Goal: Browse casually

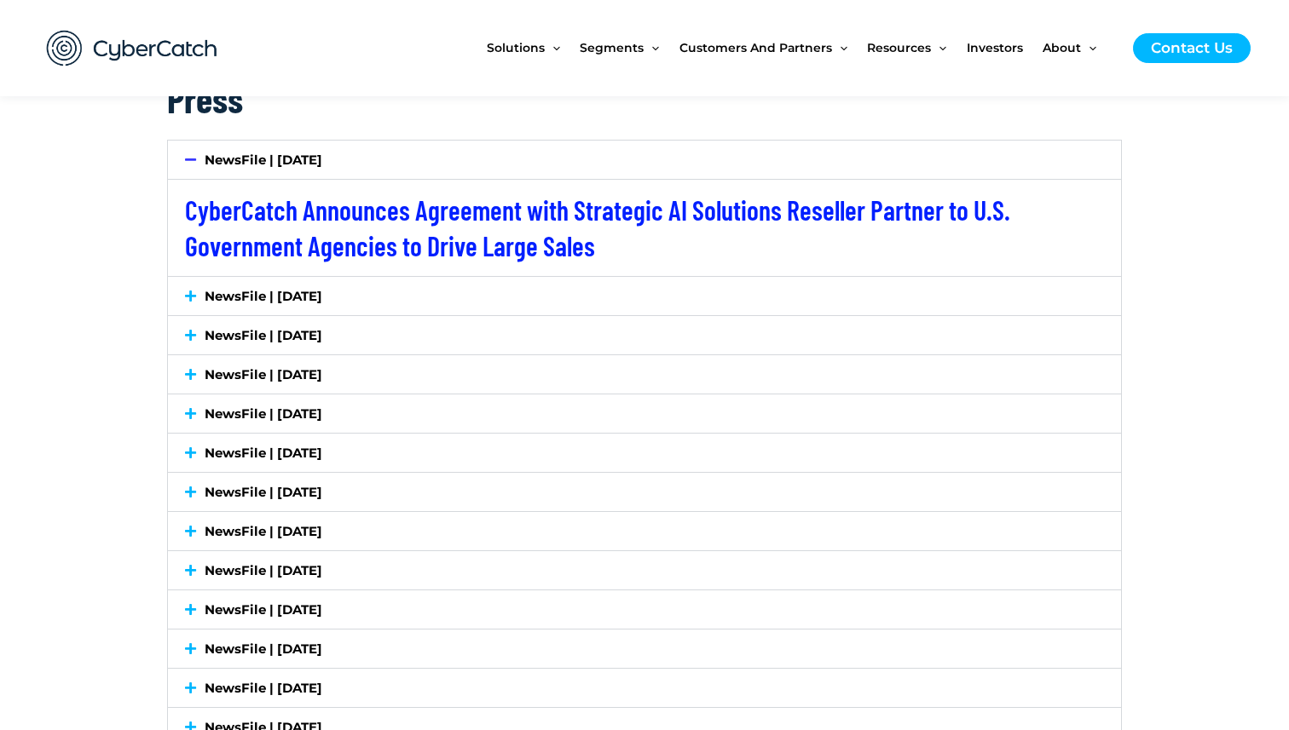
scroll to position [2846, 0]
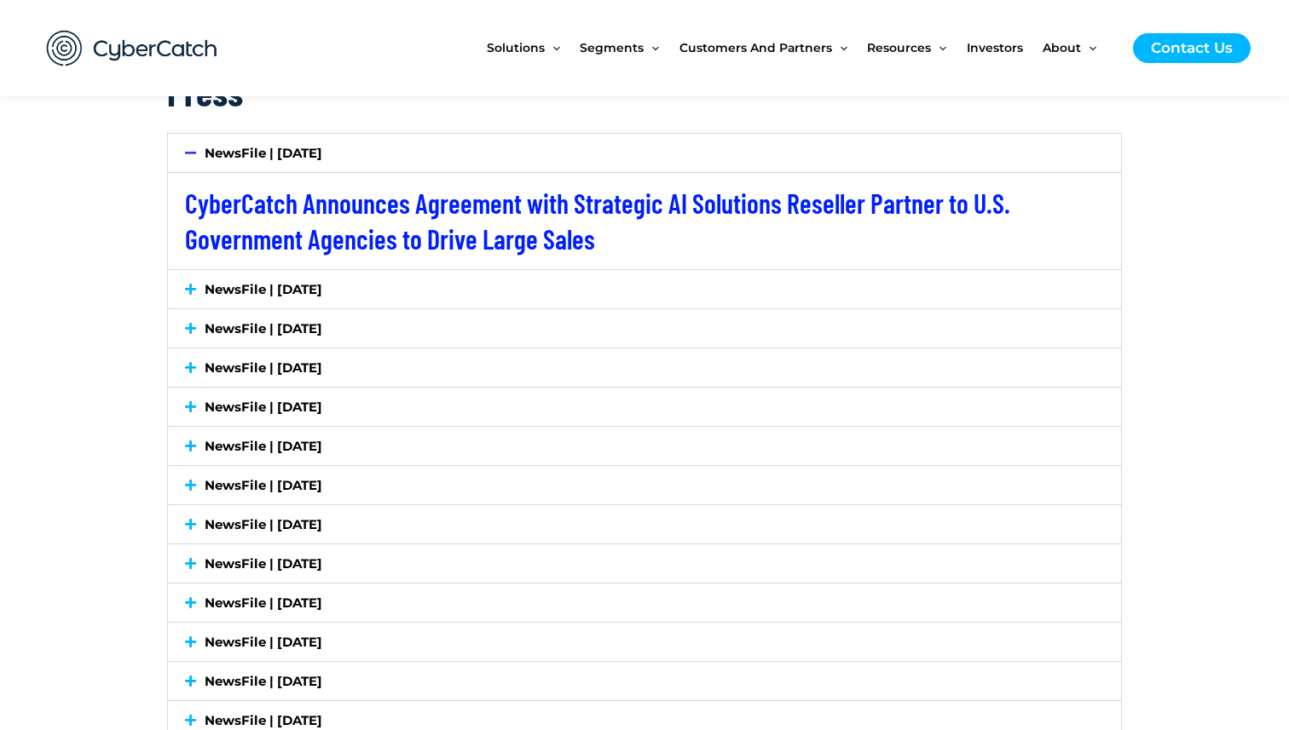
click at [197, 286] on span at bounding box center [195, 289] width 20 height 13
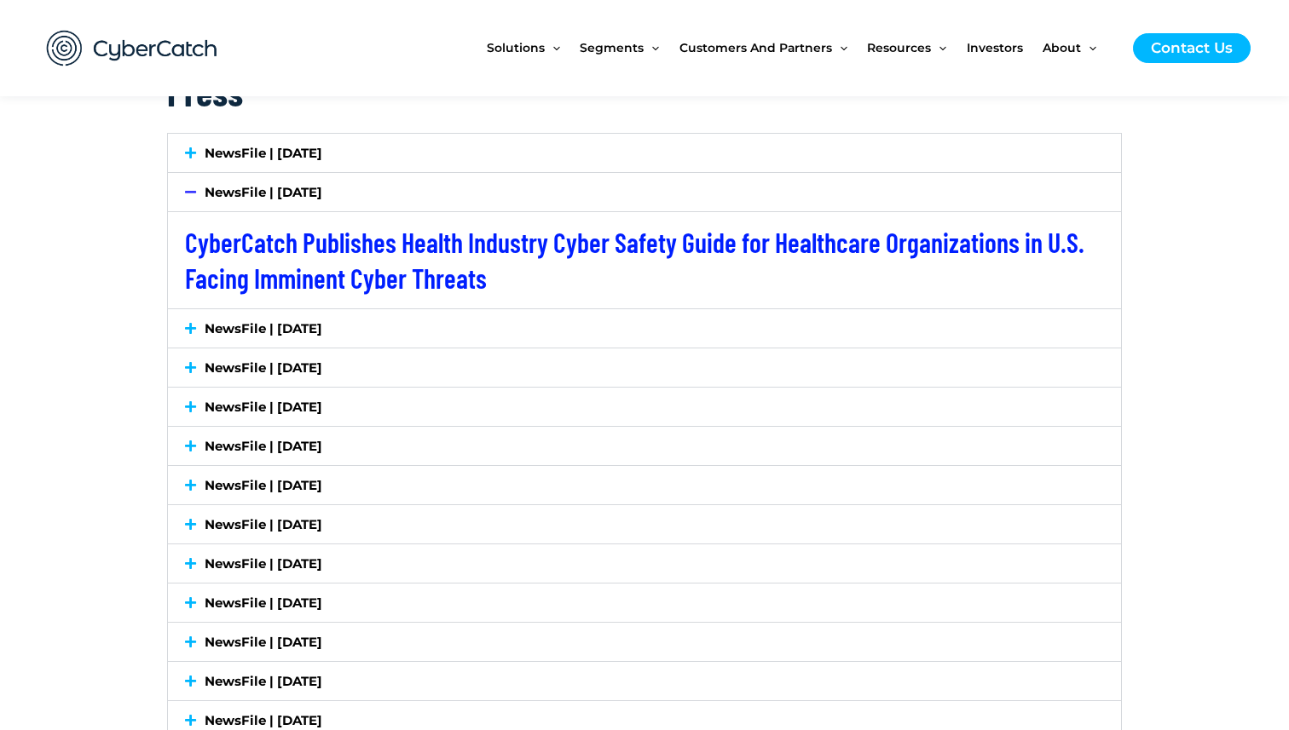
click at [188, 329] on icon at bounding box center [190, 328] width 11 height 13
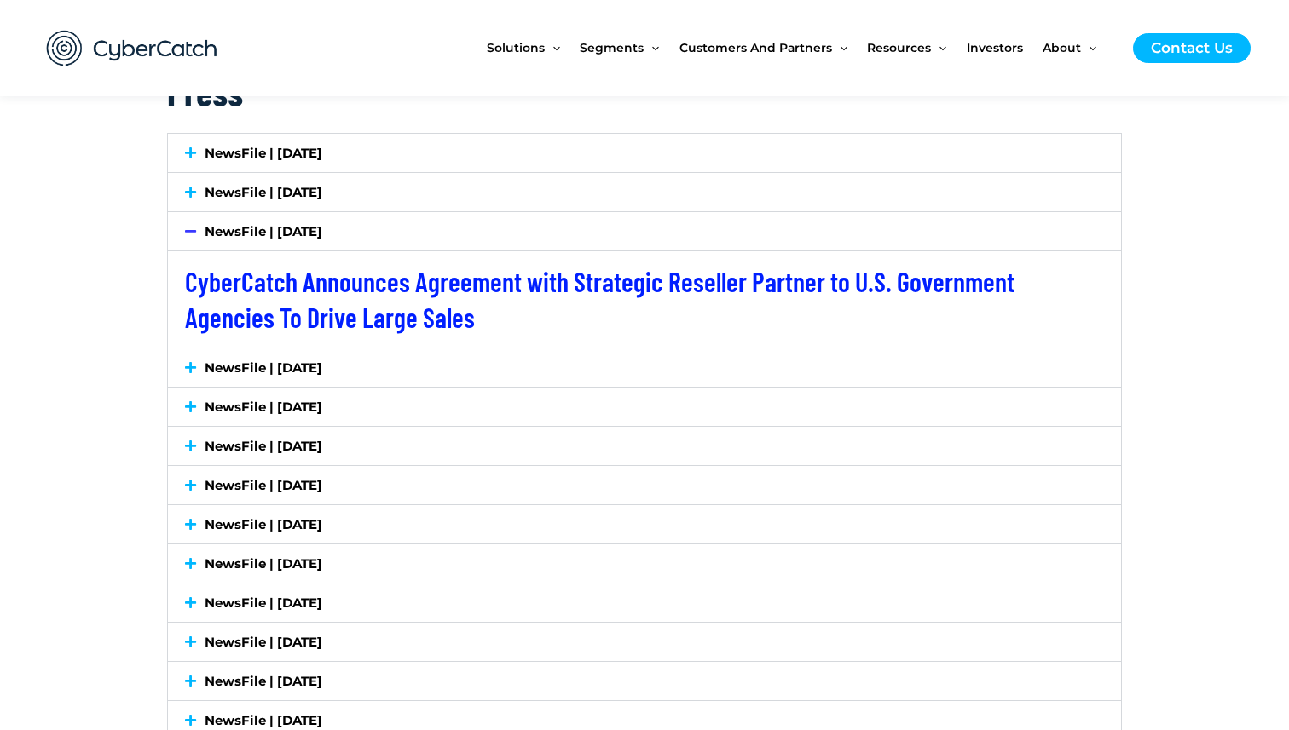
click at [196, 361] on icon at bounding box center [190, 367] width 11 height 13
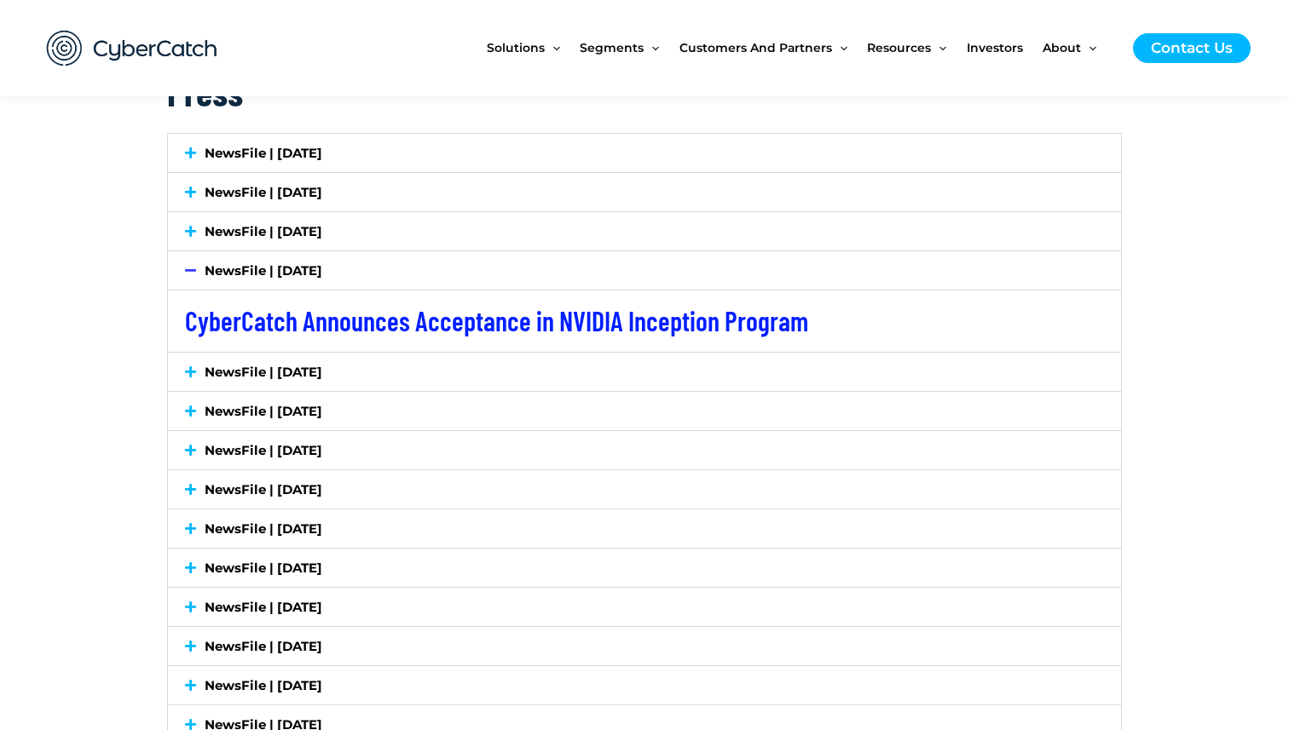
click at [190, 375] on icon at bounding box center [190, 372] width 11 height 13
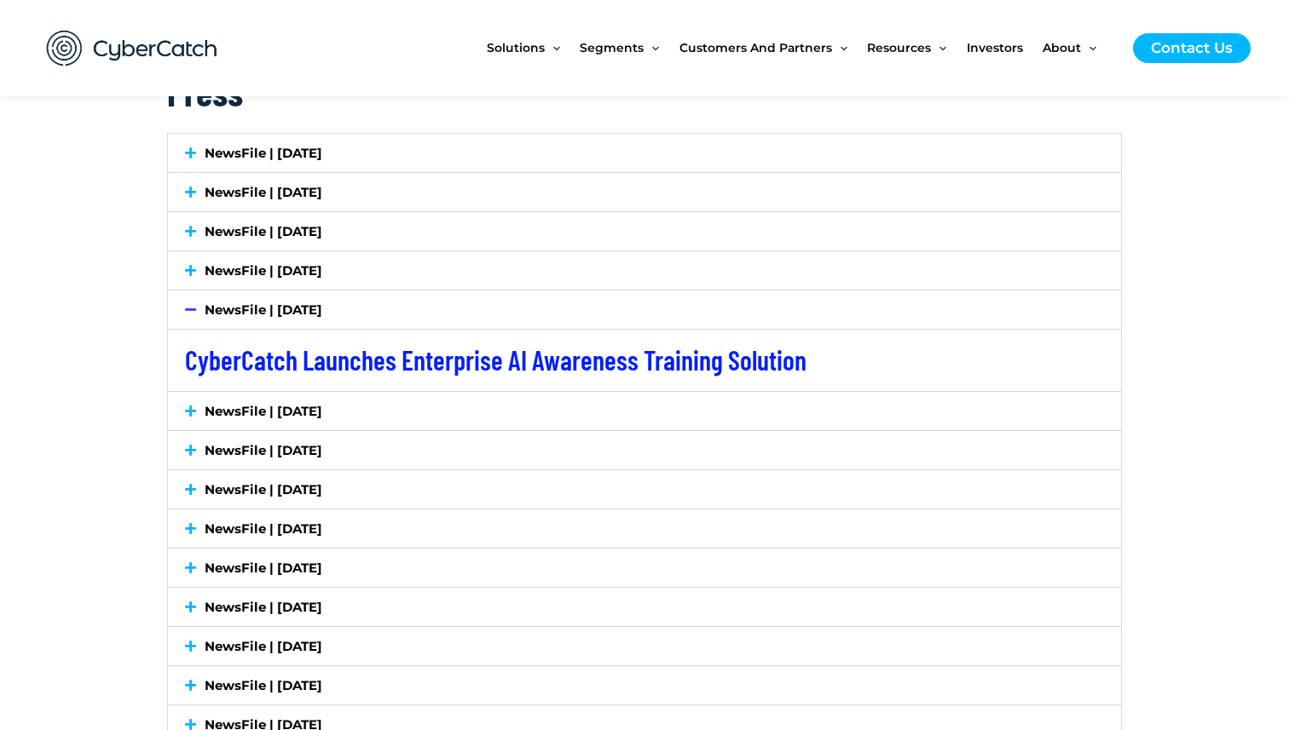
click at [192, 407] on icon at bounding box center [190, 411] width 11 height 13
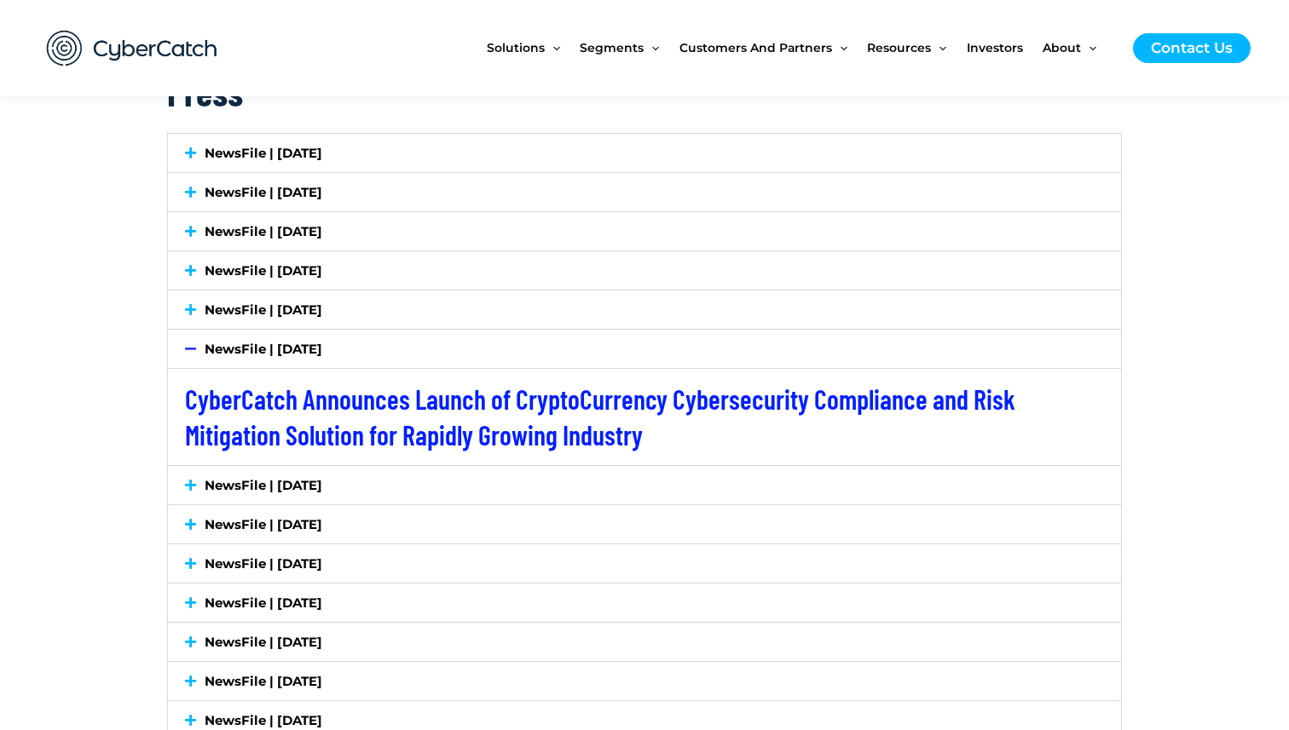
click at [193, 487] on icon at bounding box center [190, 485] width 11 height 13
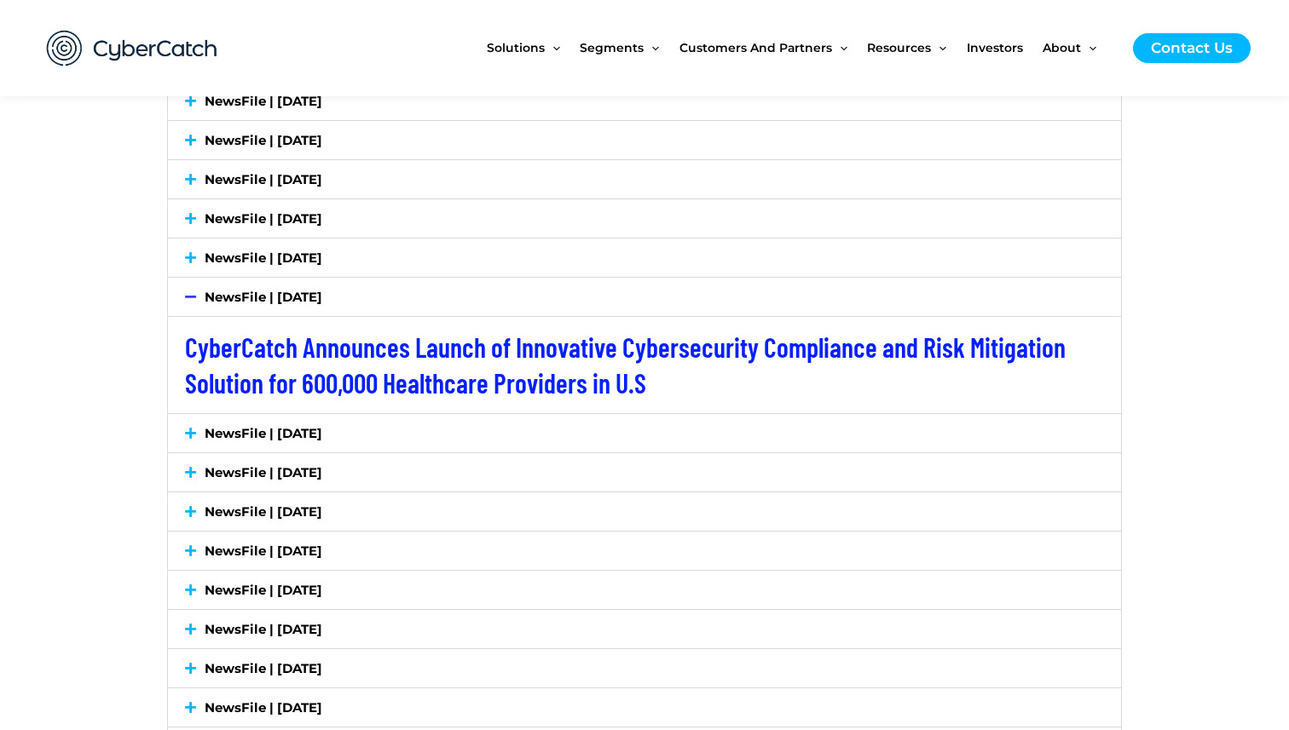
scroll to position [2969, 0]
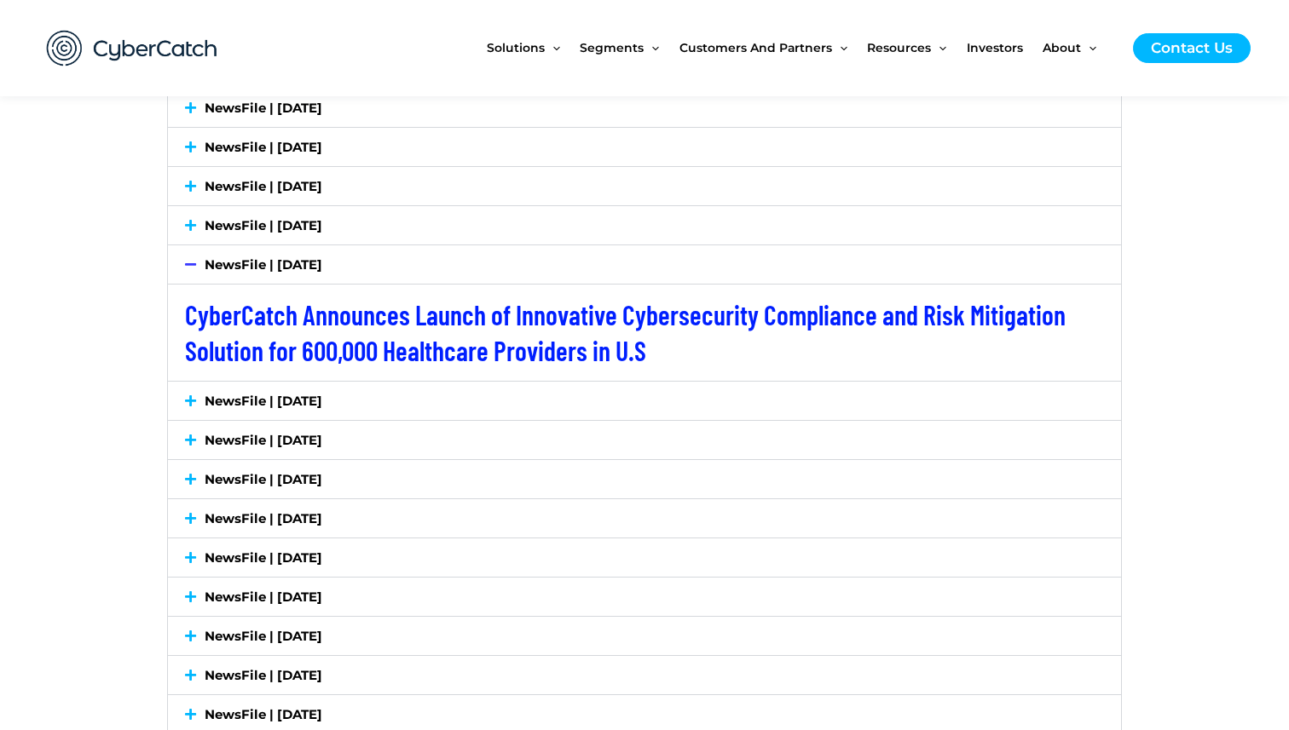
click at [193, 403] on icon at bounding box center [190, 401] width 11 height 13
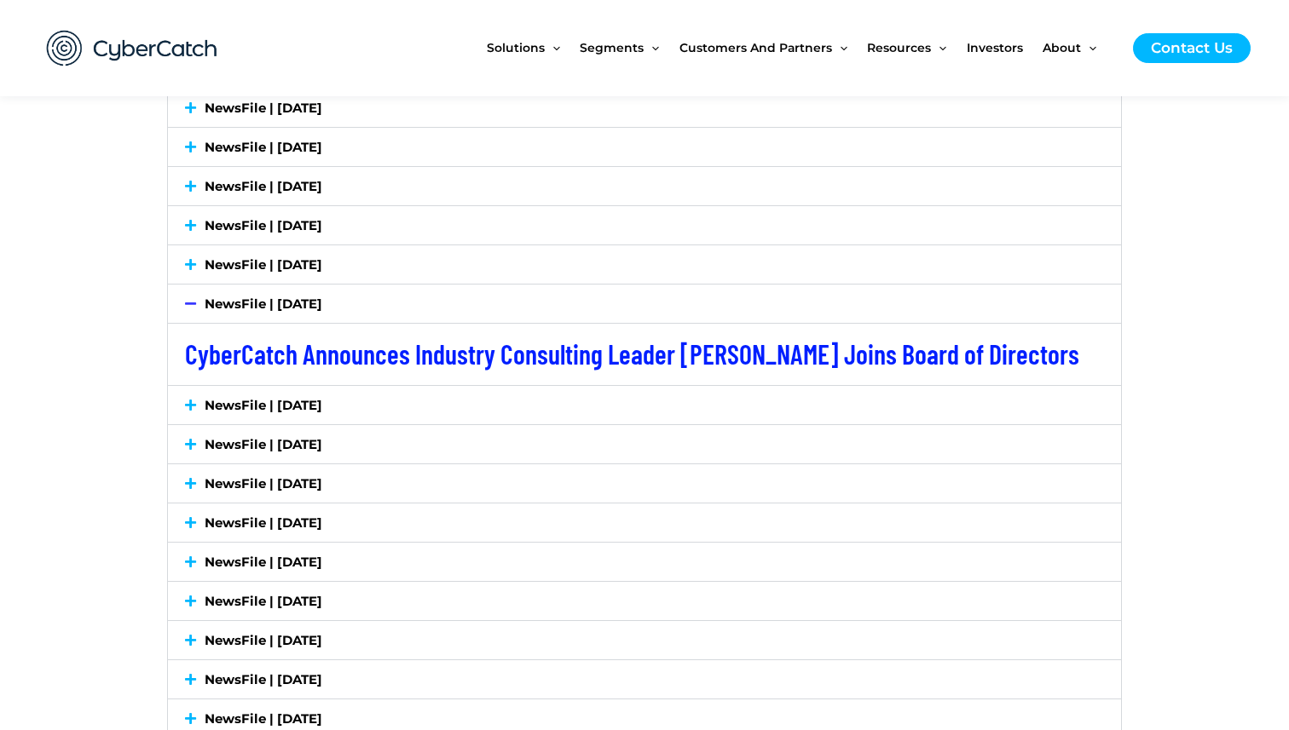
click at [193, 403] on icon at bounding box center [190, 405] width 11 height 13
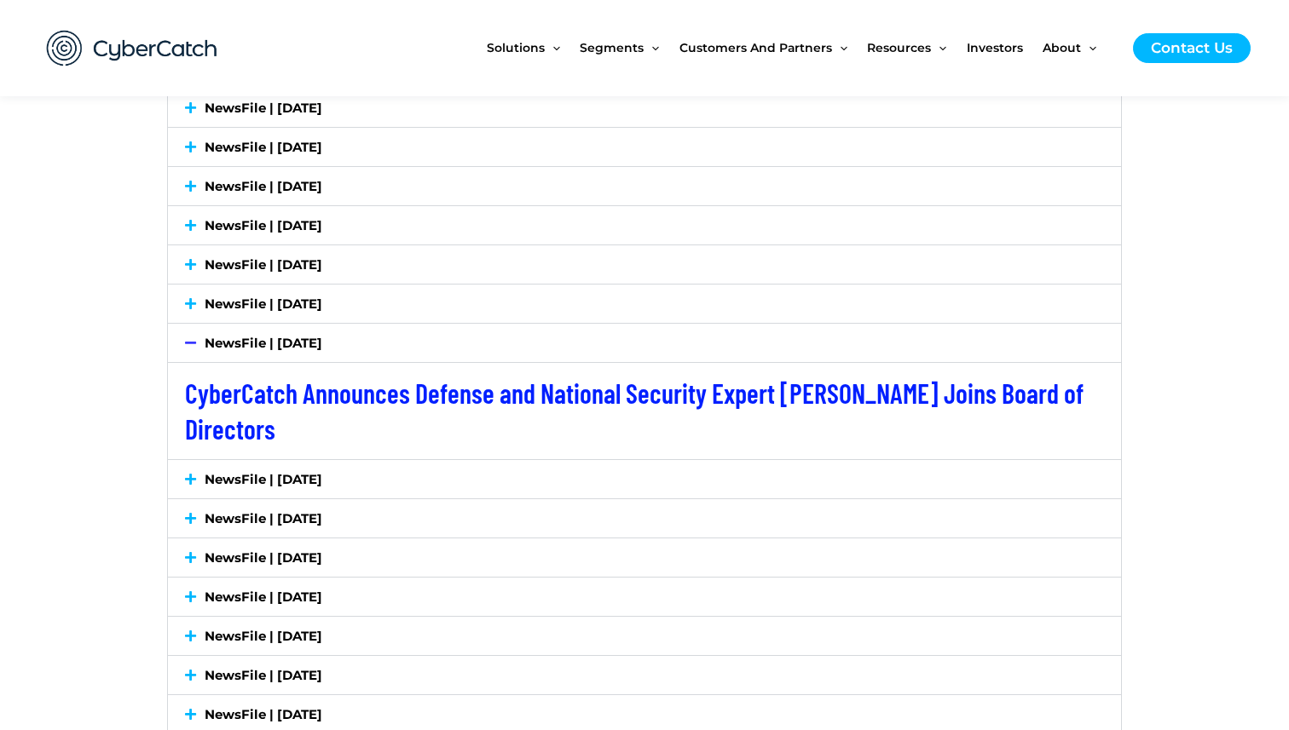
click at [193, 480] on icon at bounding box center [190, 479] width 11 height 13
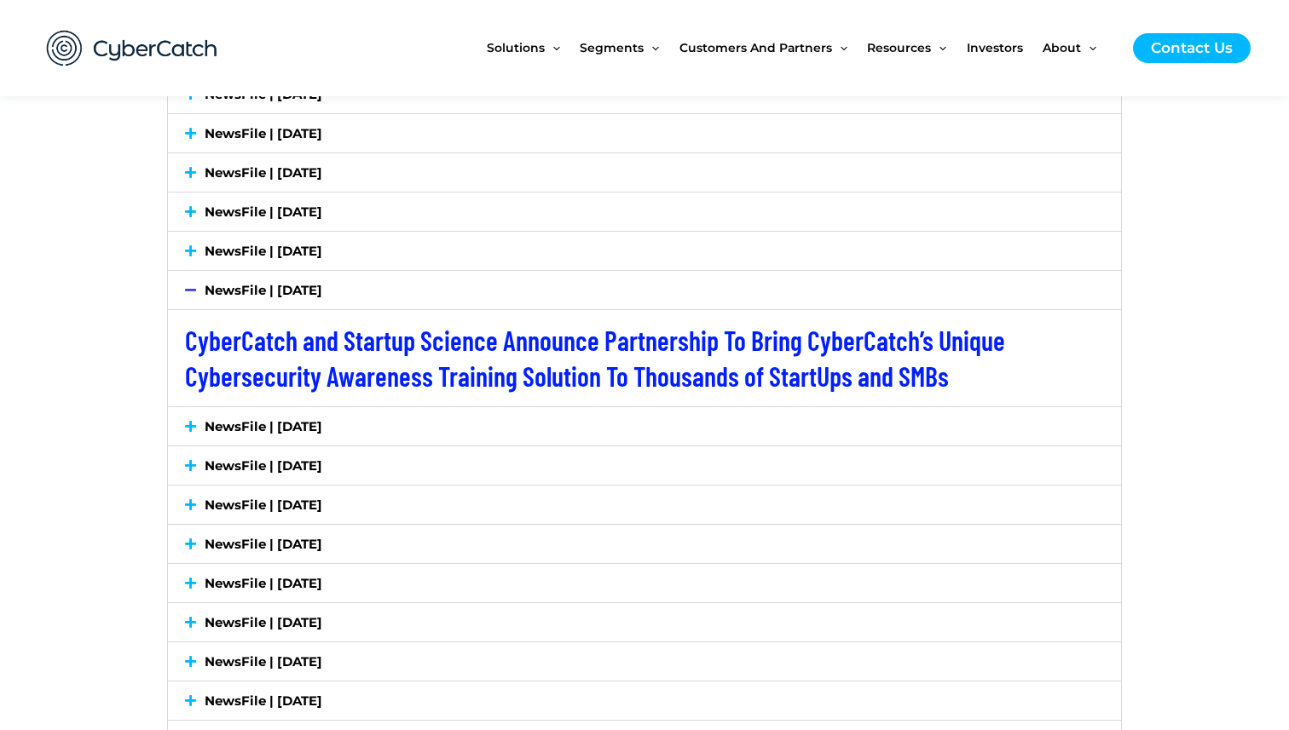
scroll to position [3068, 0]
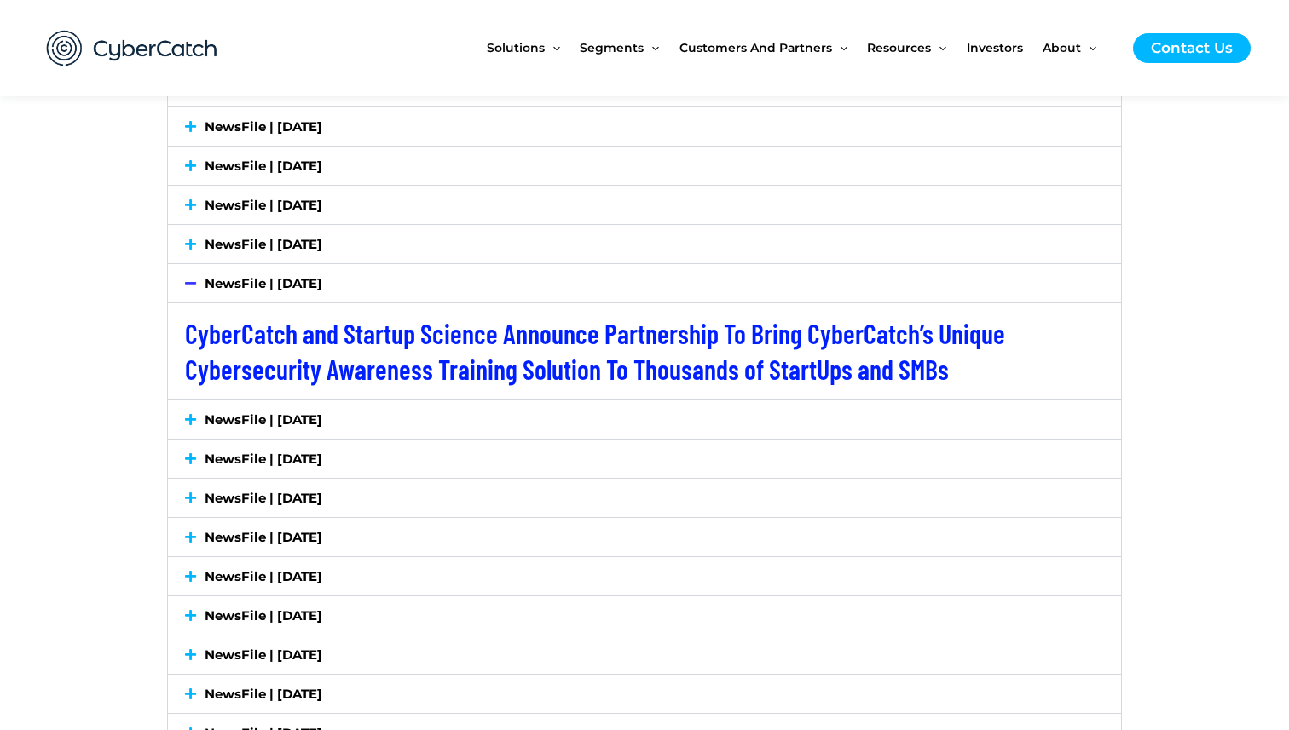
click at [189, 419] on icon at bounding box center [190, 419] width 11 height 13
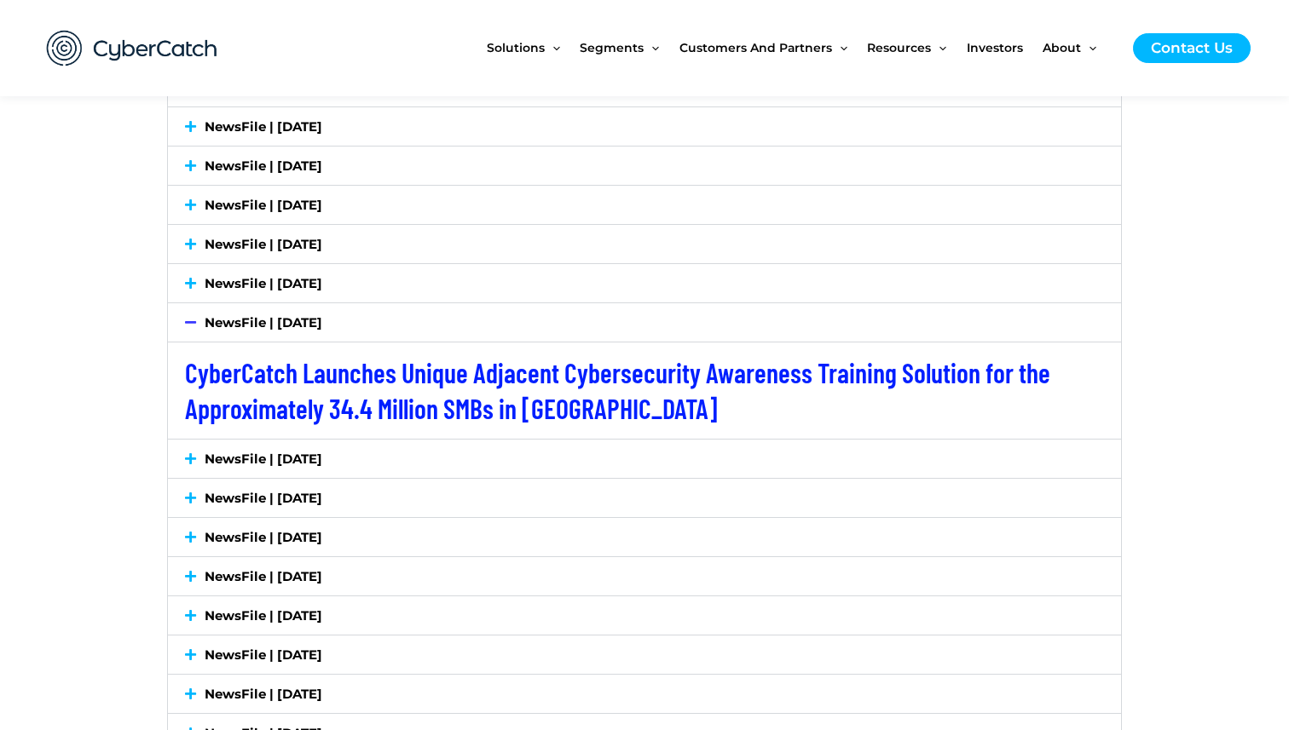
click at [194, 460] on icon at bounding box center [190, 459] width 11 height 13
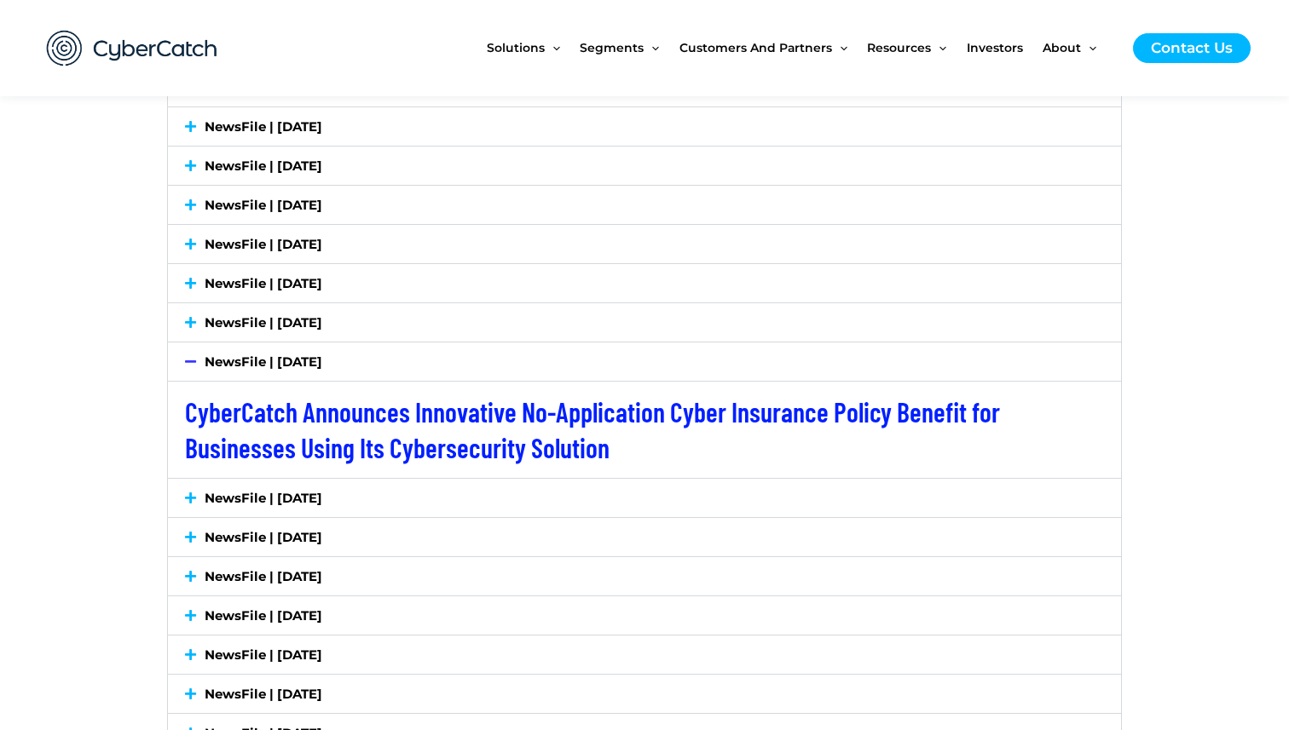
click at [193, 501] on icon at bounding box center [190, 498] width 11 height 13
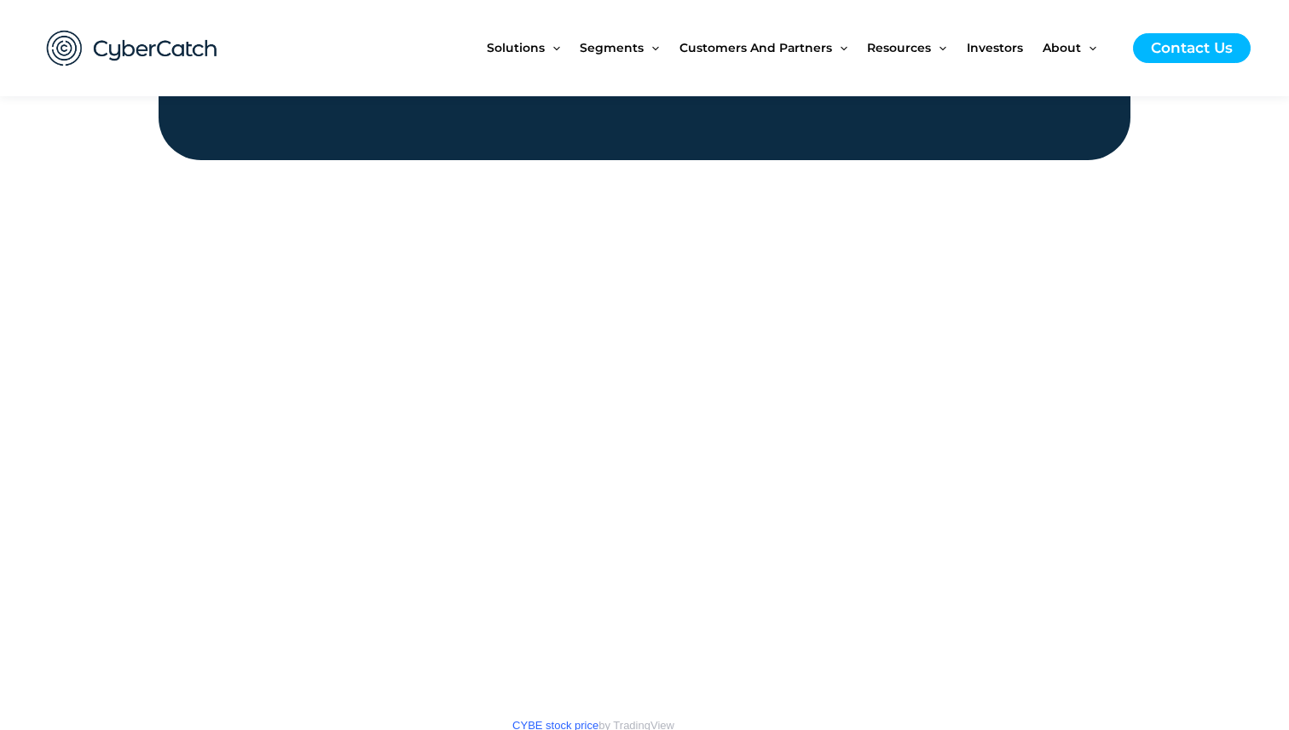
scroll to position [2077, 0]
